Goal: Navigation & Orientation: Go to known website

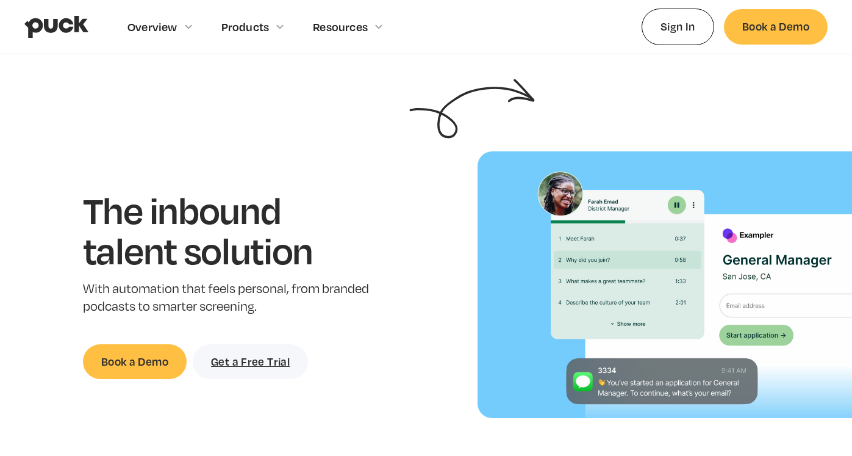
click at [63, 8] on link "home" at bounding box center [56, 27] width 64 height 54
click at [59, 27] on img "home" at bounding box center [56, 26] width 64 height 23
